Goal: Navigation & Orientation: Find specific page/section

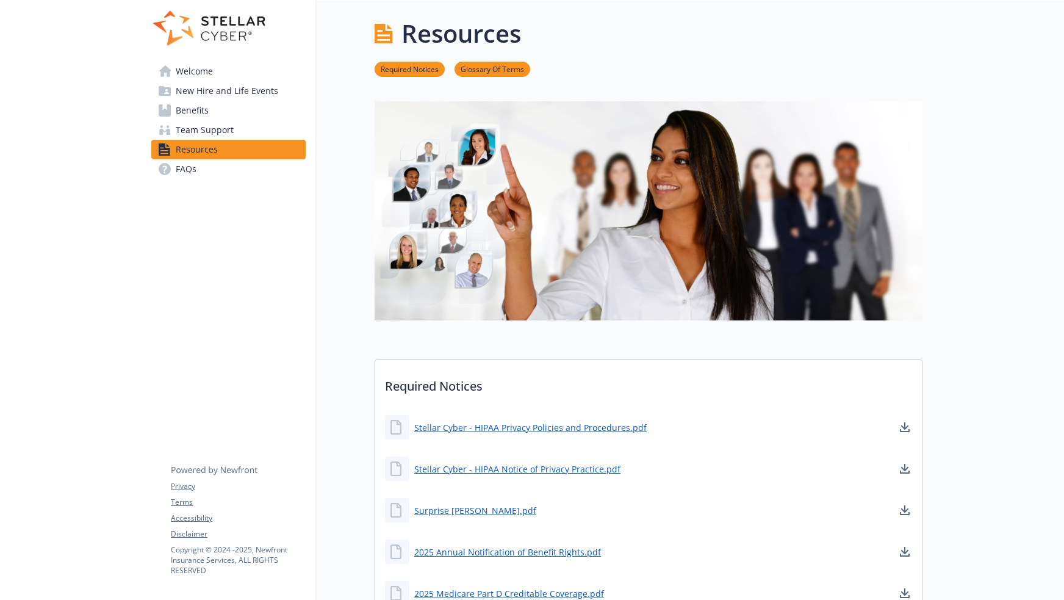
click at [210, 72] on span "Welcome" at bounding box center [194, 72] width 37 height 20
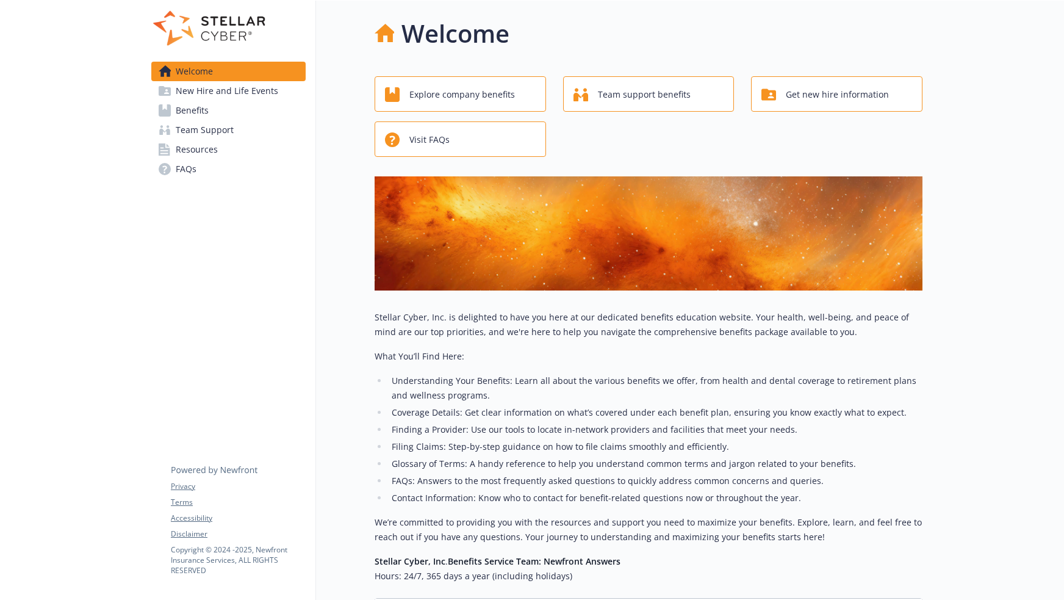
click at [308, 328] on div "Welcome New Hire and Life Events Benefits Team Support Resources FAQs Privacy T…" at bounding box center [229, 369] width 174 height 736
